Goal: Task Accomplishment & Management: Manage account settings

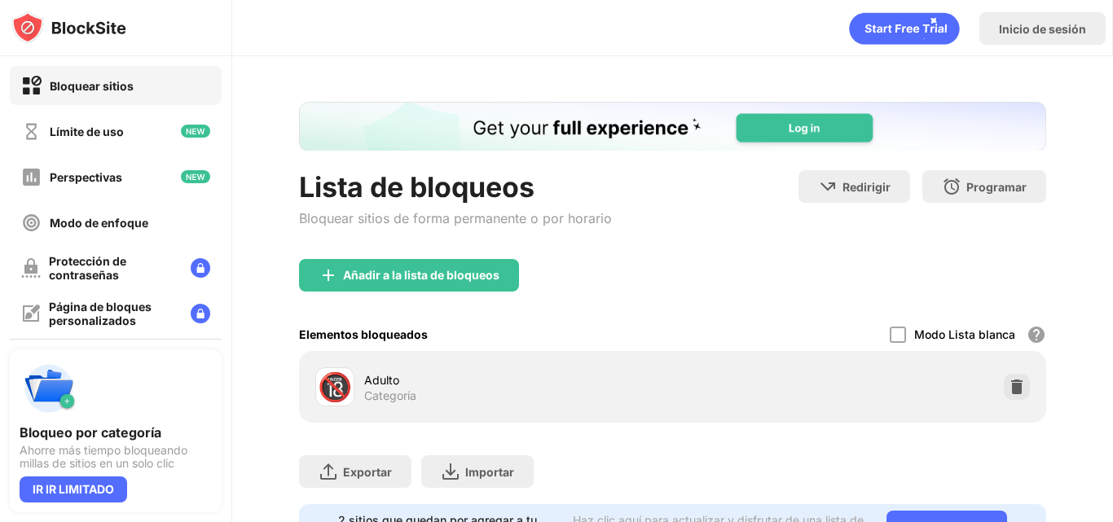
click at [465, 294] on div "Añadir a la lista de bloqueos" at bounding box center [672, 288] width 747 height 59
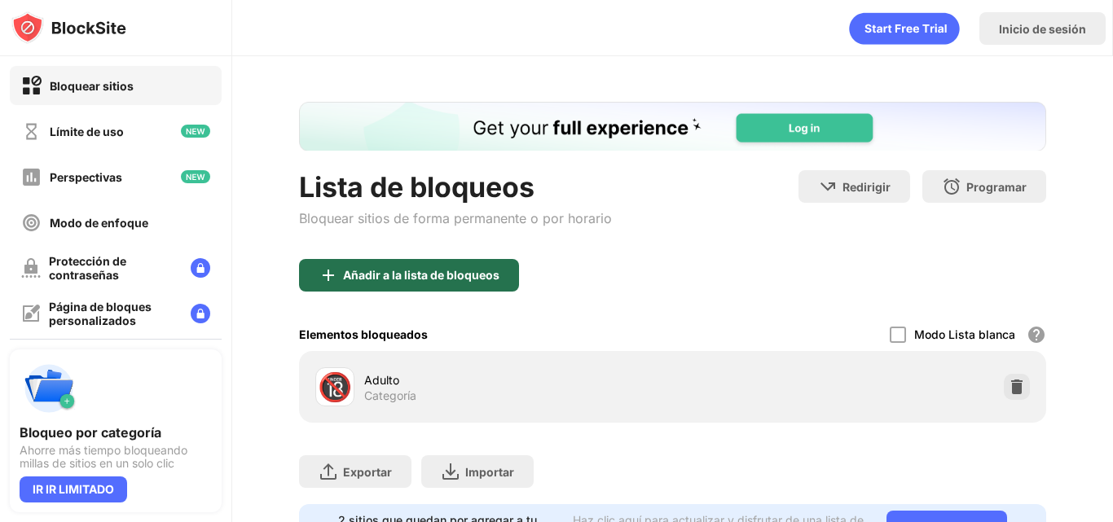
click at [433, 271] on font "Añadir a la lista de bloqueos" at bounding box center [421, 275] width 156 height 14
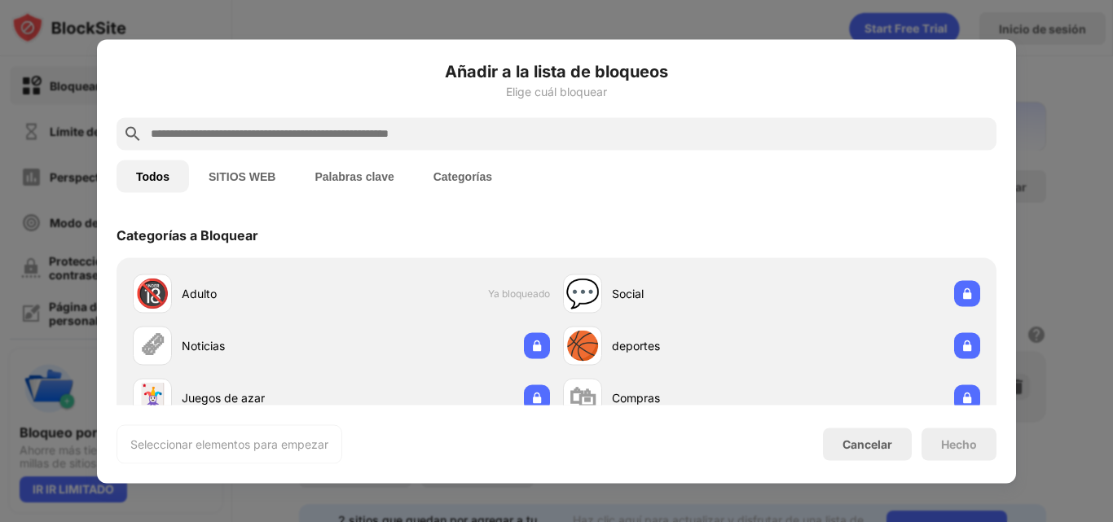
click at [510, 139] on input "text" at bounding box center [569, 134] width 841 height 20
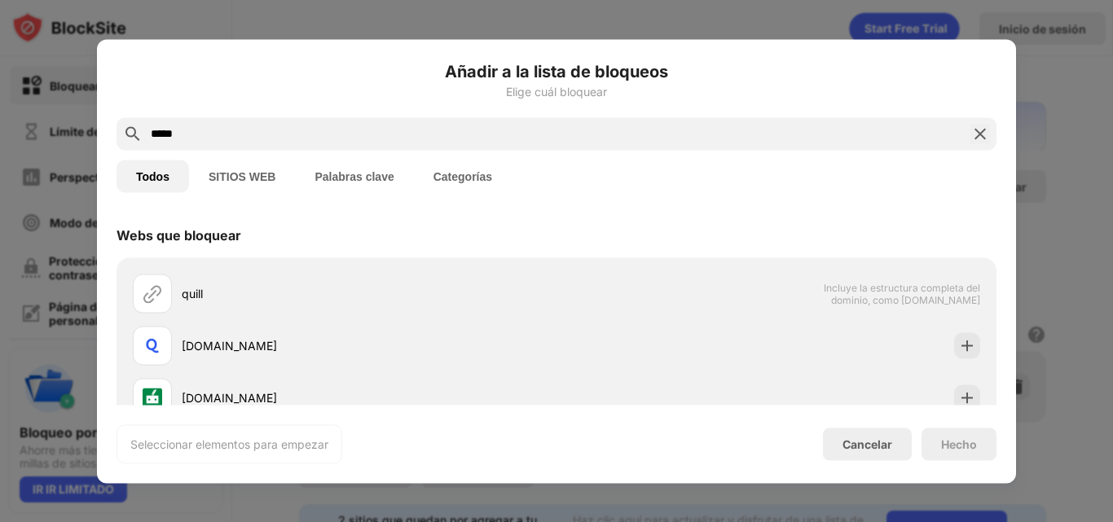
type input "*****"
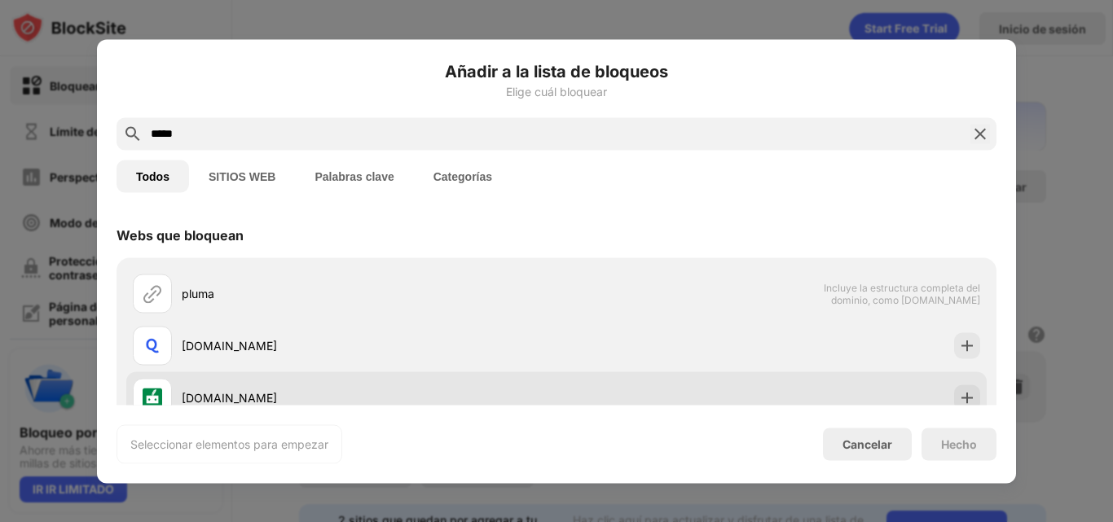
click at [257, 389] on div "[DOMAIN_NAME]" at bounding box center [369, 397] width 375 height 17
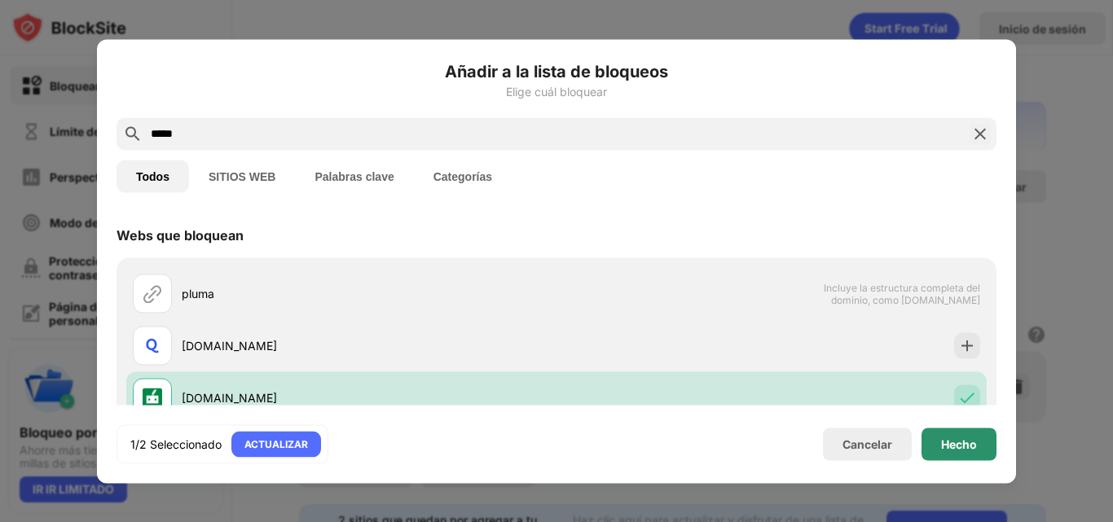
click at [948, 446] on font "Hecho" at bounding box center [959, 444] width 36 height 14
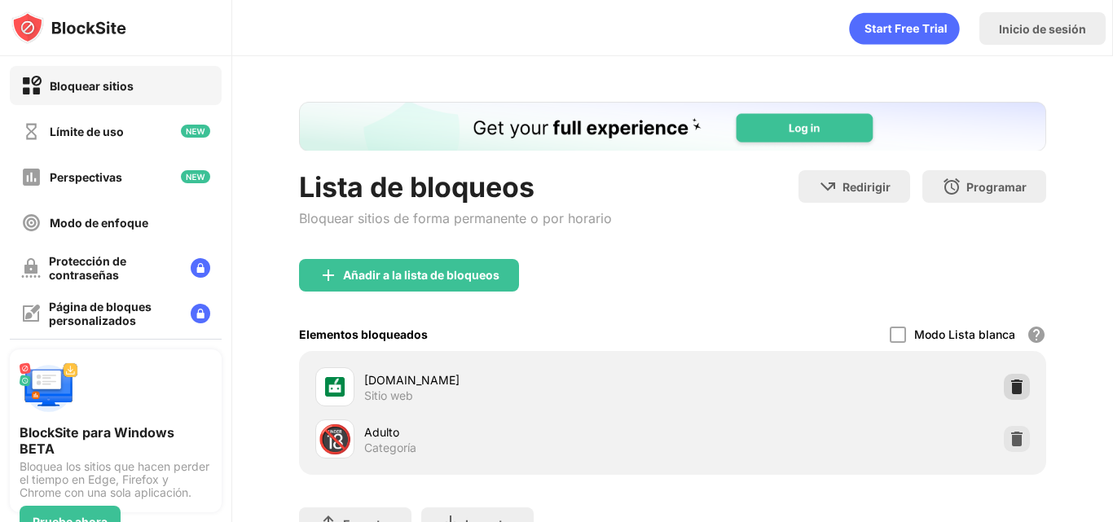
click at [1009, 388] on img at bounding box center [1017, 387] width 16 height 16
